Goal: Information Seeking & Learning: Learn about a topic

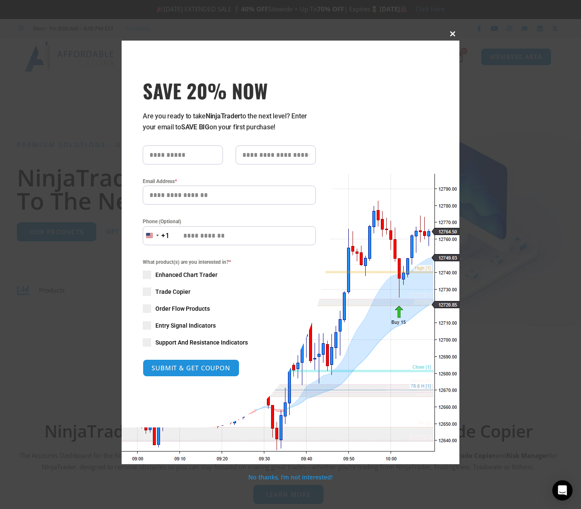
click at [450, 38] on button "Close this module" at bounding box center [453, 34] width 14 height 14
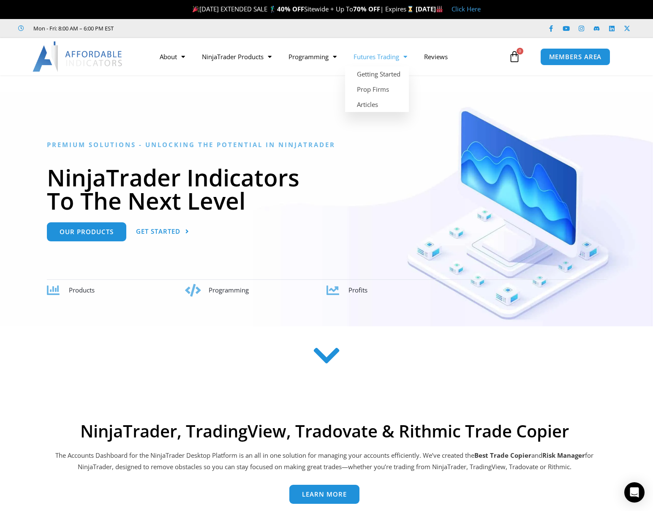
click at [380, 35] on div "Mon - Fri: 8:00 AM – 6:00 PM EST Facebook-f Youtube Instagram Linkedin X-twitter" at bounding box center [326, 28] width 653 height 19
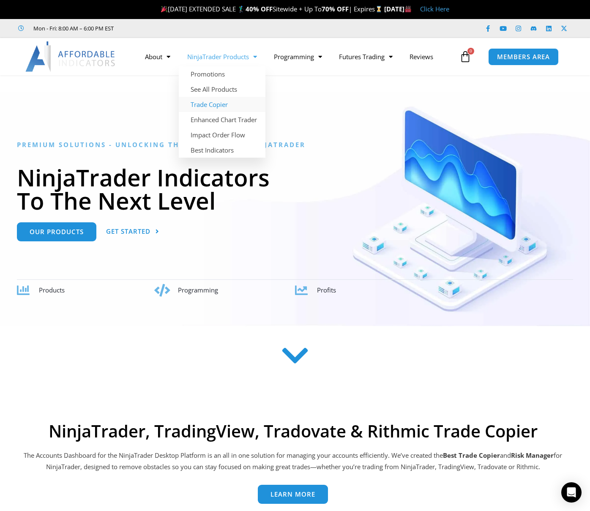
click at [221, 101] on link "Trade Copier" at bounding box center [222, 104] width 87 height 15
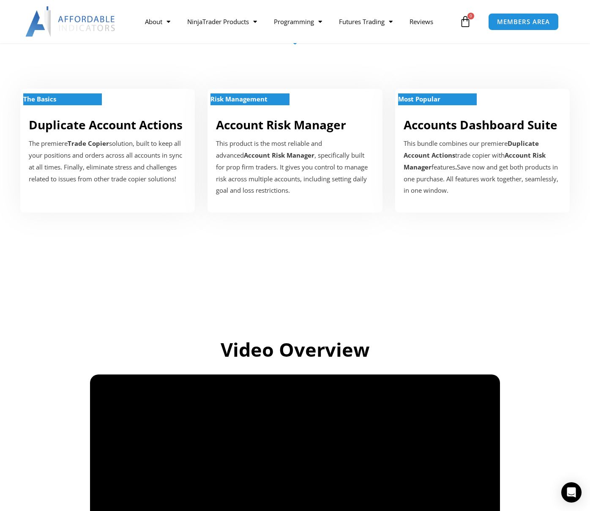
scroll to position [654, 0]
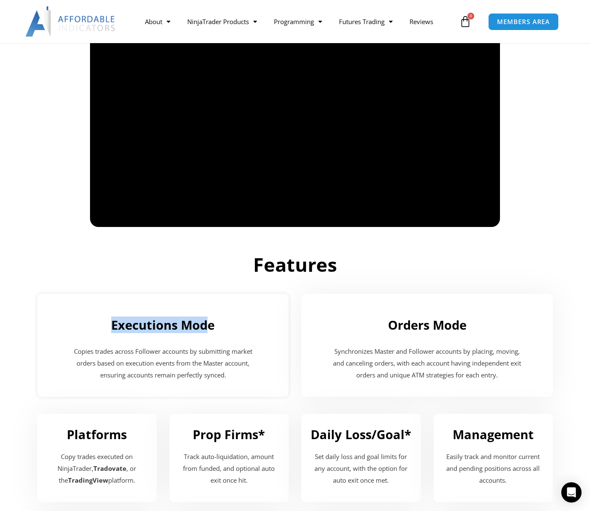
drag, startPoint x: 147, startPoint y: 315, endPoint x: 182, endPoint y: 334, distance: 39.5
click at [210, 318] on div "Executions Mode" at bounding box center [163, 321] width 235 height 31
click at [194, 275] on h2 "Features" at bounding box center [294, 264] width 473 height 25
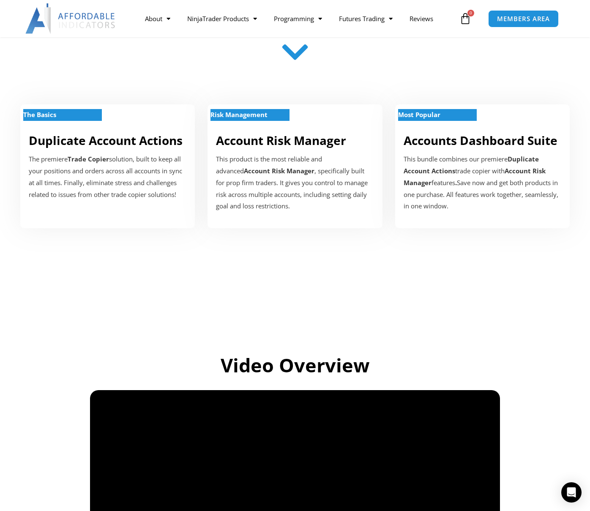
scroll to position [0, 0]
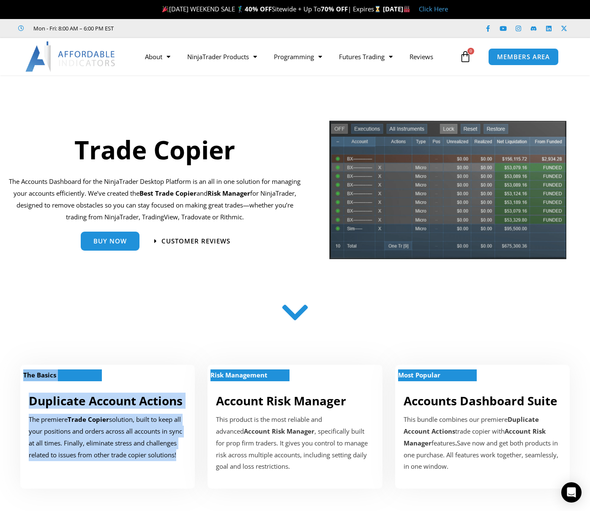
drag, startPoint x: 215, startPoint y: 368, endPoint x: 223, endPoint y: 278, distance: 89.6
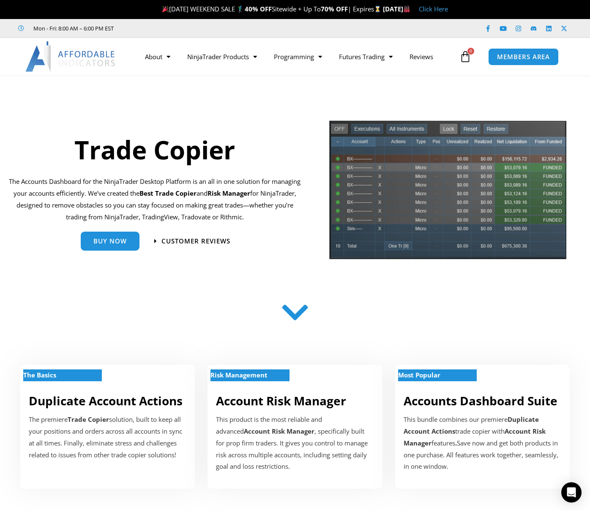
click at [174, 126] on div "Trade Copier" at bounding box center [154, 146] width 297 height 41
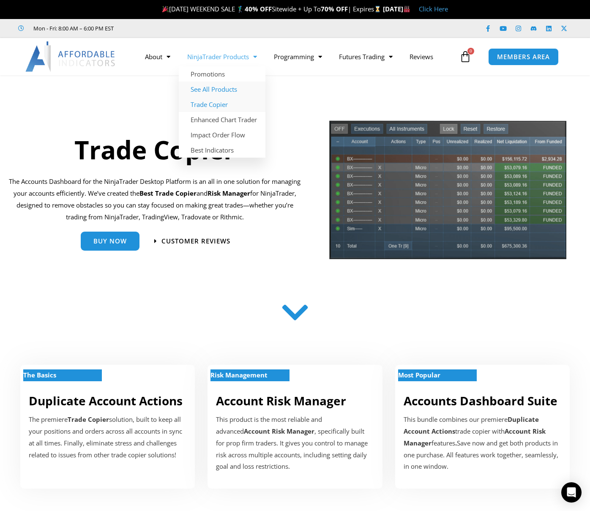
click at [225, 87] on link "See All Products" at bounding box center [222, 89] width 87 height 15
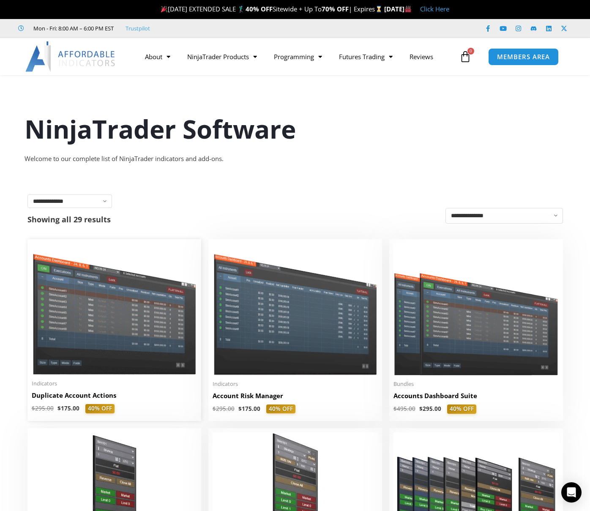
click at [134, 311] on img at bounding box center [114, 308] width 165 height 131
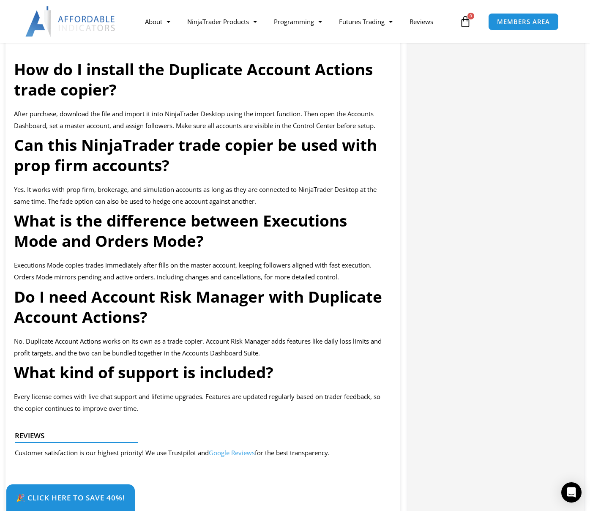
scroll to position [1529, 0]
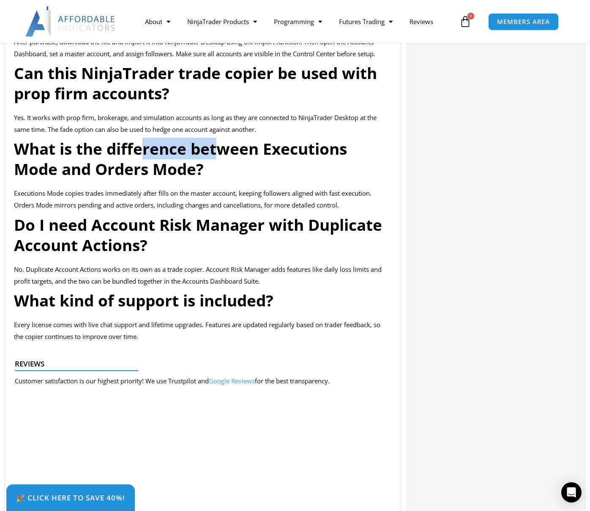
drag, startPoint x: 221, startPoint y: 180, endPoint x: 139, endPoint y: 170, distance: 81.7
click at [139, 170] on strong "What is the difference between Executions Mode and Orders Mode?" at bounding box center [180, 159] width 333 height 42
click at [151, 180] on strong "What is the difference between Executions Mode and Orders Mode?" at bounding box center [180, 159] width 333 height 42
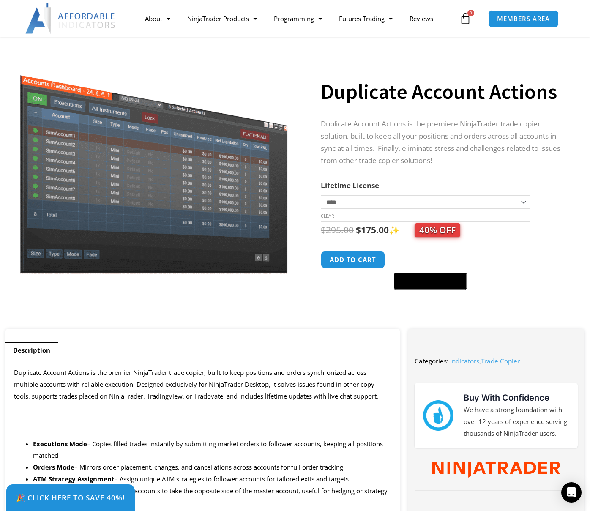
scroll to position [63, 0]
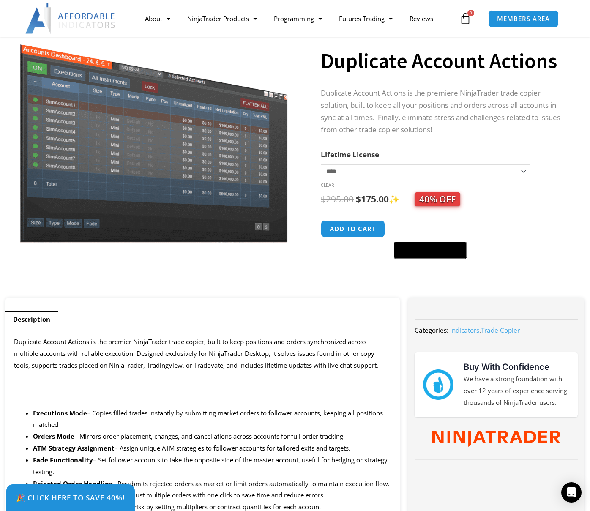
click at [90, 360] on span "Duplicate Account Actions is the premier NinjaTrader trade copier, built to kee…" at bounding box center [196, 353] width 364 height 32
drag, startPoint x: 72, startPoint y: 384, endPoint x: 10, endPoint y: 384, distance: 62.1
drag, startPoint x: 77, startPoint y: 380, endPoint x: 147, endPoint y: 380, distance: 70.1
click at [77, 380] on strong "NinjaTrader Trade Copier Features and Benefits" at bounding box center [119, 380] width 210 height 12
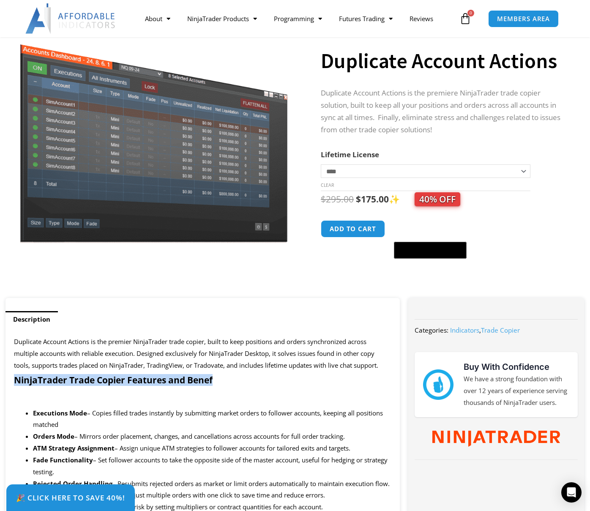
drag, startPoint x: 215, startPoint y: 380, endPoint x: -7, endPoint y: 380, distance: 222.3
click at [109, 381] on strong "NinjaTrader Trade Copier Features and Benefits" at bounding box center [119, 380] width 210 height 12
drag, startPoint x: 273, startPoint y: 390, endPoint x: -27, endPoint y: 383, distance: 300.1
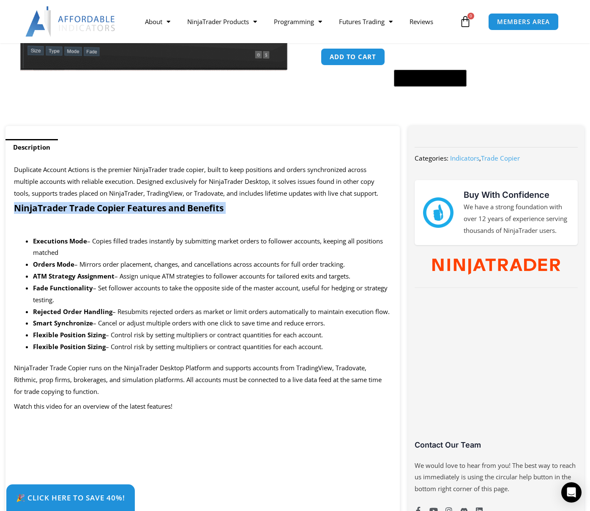
scroll to position [569, 0]
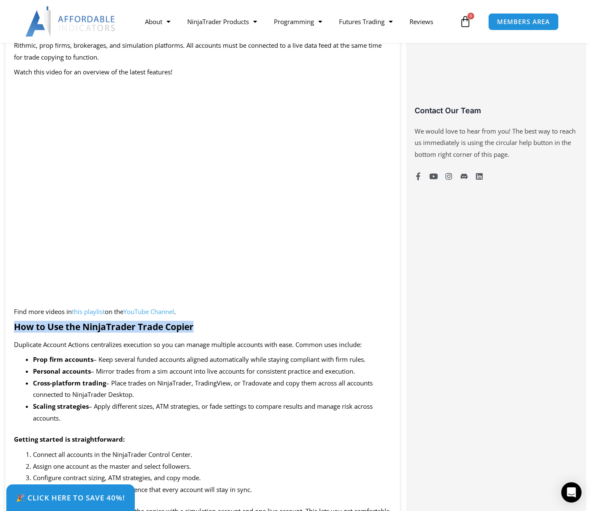
drag, startPoint x: 207, startPoint y: 339, endPoint x: -5, endPoint y: 335, distance: 212.1
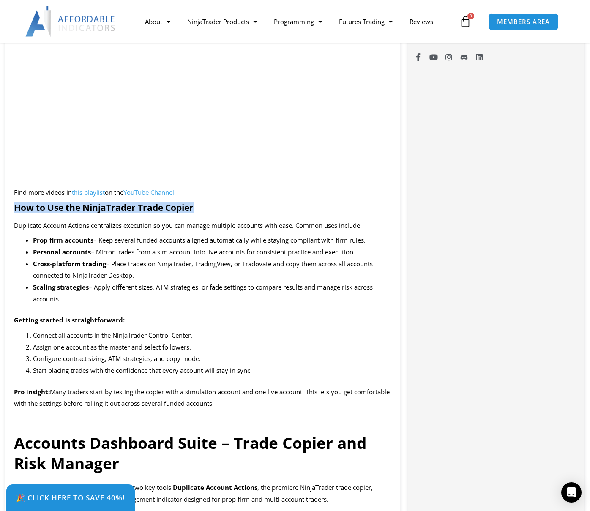
scroll to position [727, 0]
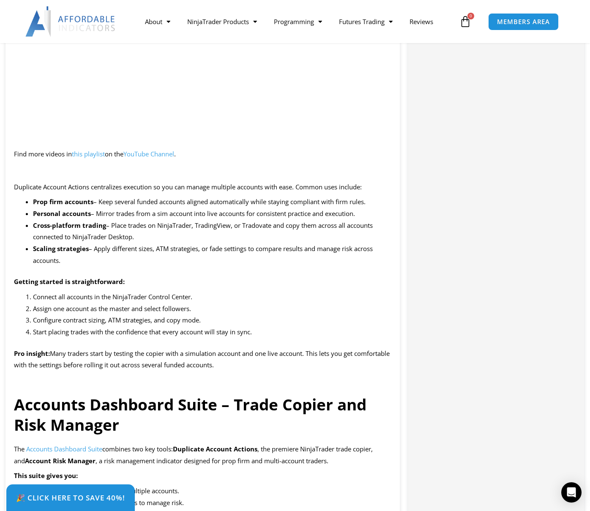
click at [144, 324] on span "Configure contract sizing, ATM strategies, and copy mode." at bounding box center [117, 320] width 168 height 8
drag, startPoint x: 260, startPoint y: 390, endPoint x: -27, endPoint y: 389, distance: 286.9
click at [275, 371] on p "Pro insight: Many traders start by testing the copier with a simulation account…" at bounding box center [202, 360] width 377 height 24
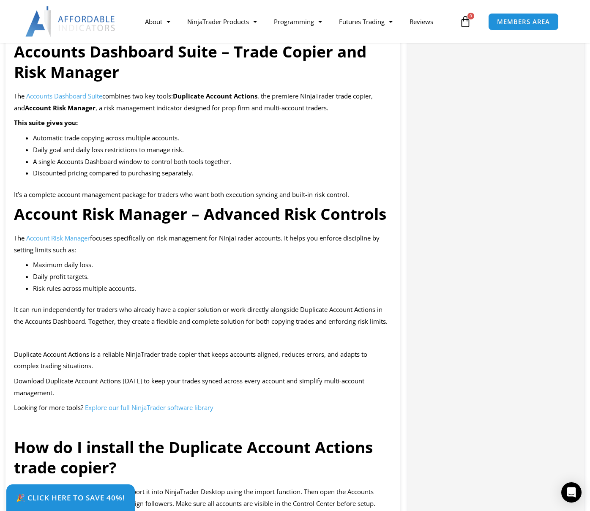
scroll to position [1275, 0]
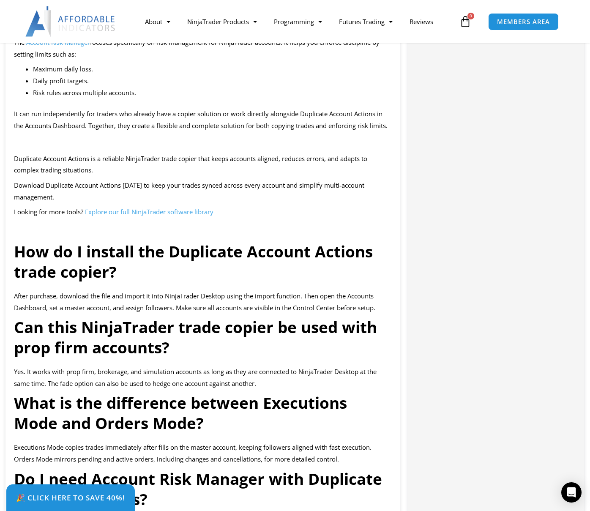
click at [237, 242] on div "Duplicate Account Actions is the premier NinjaTrader trade copier, built to kee…" at bounding box center [202, 167] width 394 height 2105
drag, startPoint x: 168, startPoint y: 253, endPoint x: -3, endPoint y: 255, distance: 170.7
click at [0, 255] on html "Skip to content LABOR DAY EXTENDED SALE 🏌️‍♂️ 40% OFF Sitewide + Up To 70% OFF …" at bounding box center [295, 330] width 590 height 3210
click at [223, 232] on h2 "NinjaTrader Trade Copier FAQ" at bounding box center [202, 226] width 377 height 11
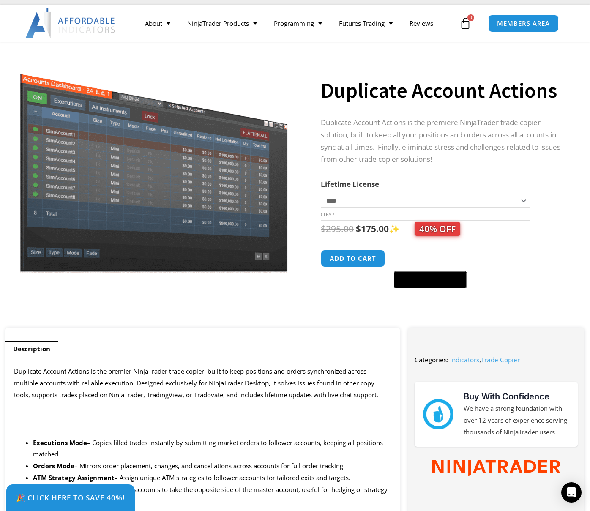
scroll to position [50, 0]
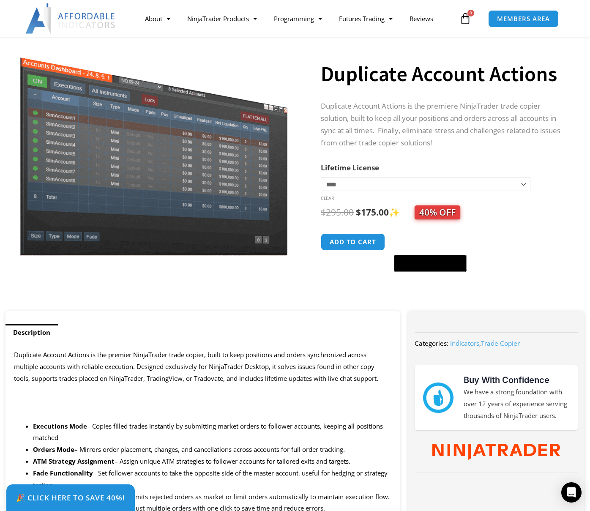
drag, startPoint x: 156, startPoint y: 410, endPoint x: 157, endPoint y: 405, distance: 5.1
click at [157, 410] on p at bounding box center [202, 411] width 377 height 12
drag, startPoint x: 83, startPoint y: 398, endPoint x: -28, endPoint y: 398, distance: 111.1
click at [199, 395] on strong "NinjaTrader Trade Copier Features and Benefits" at bounding box center [119, 393] width 210 height 12
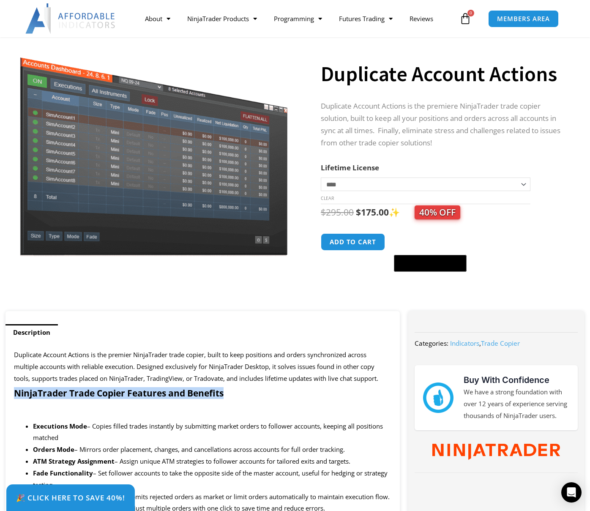
drag, startPoint x: 398, startPoint y: 393, endPoint x: -53, endPoint y: 393, distance: 450.8
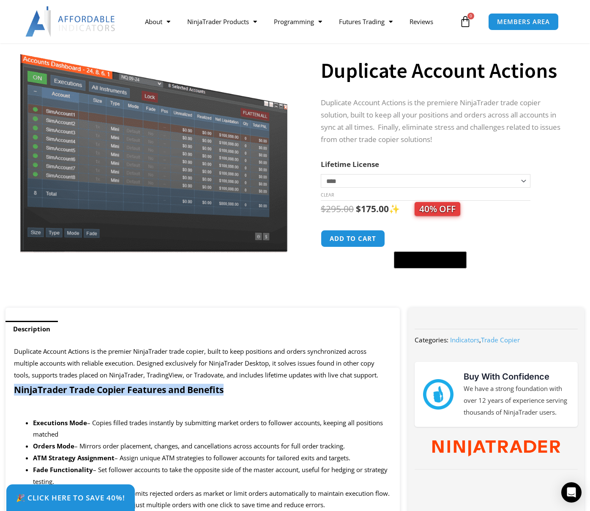
scroll to position [140, 0]
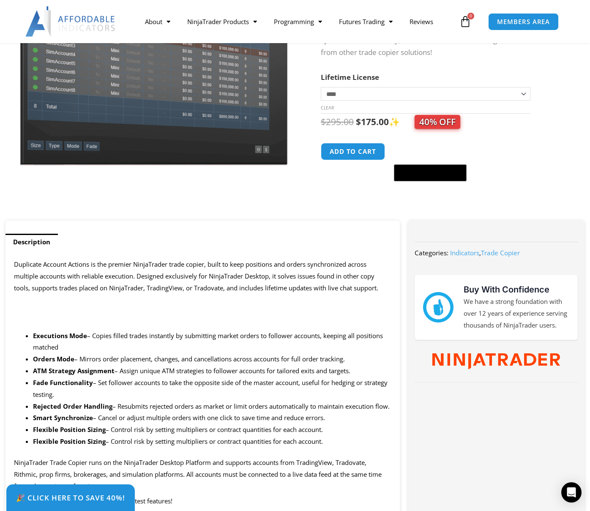
click at [205, 279] on span "Duplicate Account Actions is the premier NinjaTrader trade copier, built to kee…" at bounding box center [196, 276] width 364 height 32
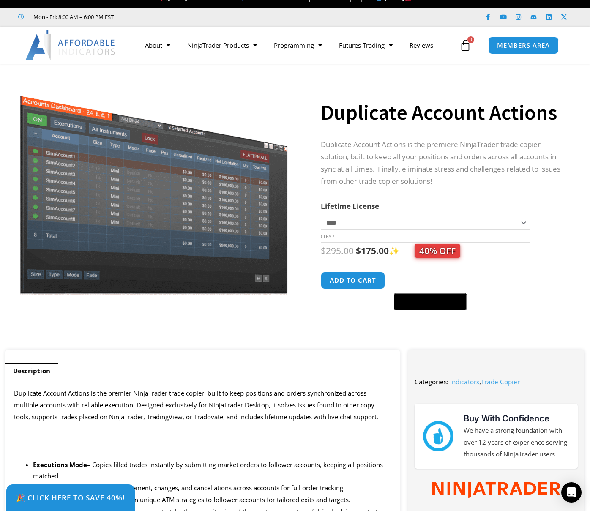
scroll to position [0, 0]
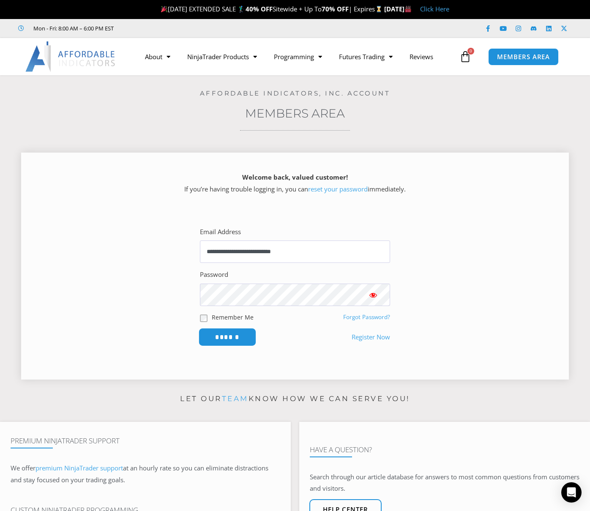
click at [226, 338] on input "******" at bounding box center [228, 337] width 58 height 18
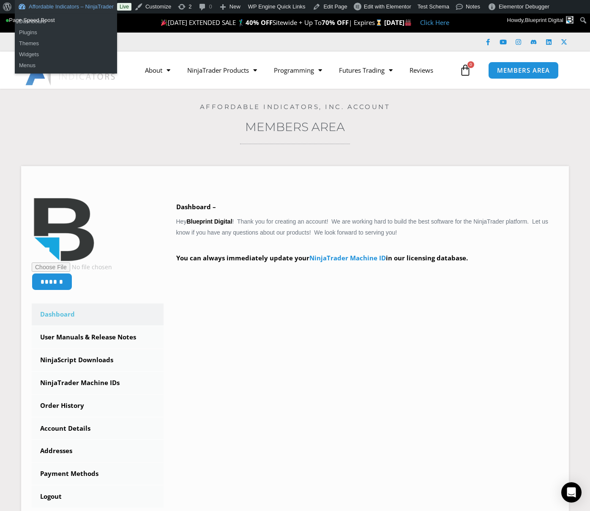
click at [99, 8] on link "Affordable Indicators – NinjaTrader" at bounding box center [66, 7] width 102 height 14
